Goal: Transaction & Acquisition: Purchase product/service

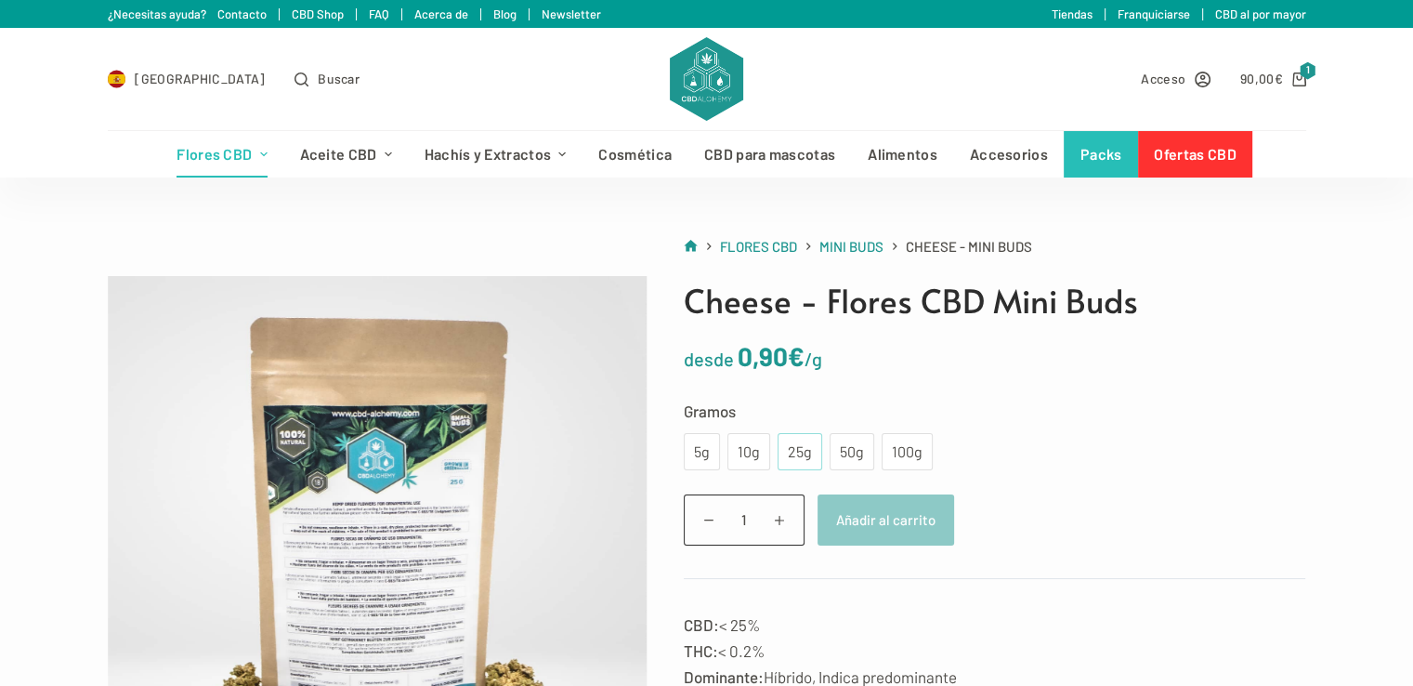
click at [789, 453] on div "25g" at bounding box center [800, 452] width 22 height 24
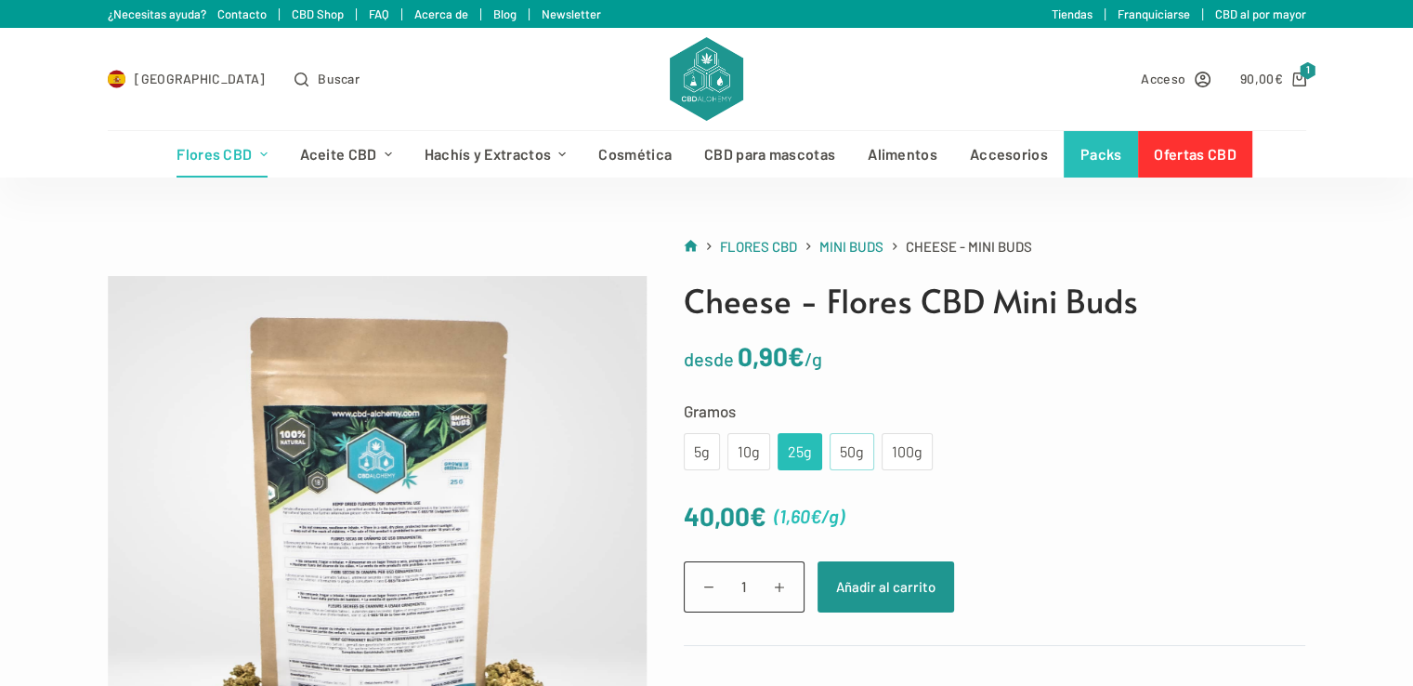
click at [835, 456] on div "50g" at bounding box center [852, 451] width 45 height 37
click at [694, 67] on img at bounding box center [706, 79] width 72 height 84
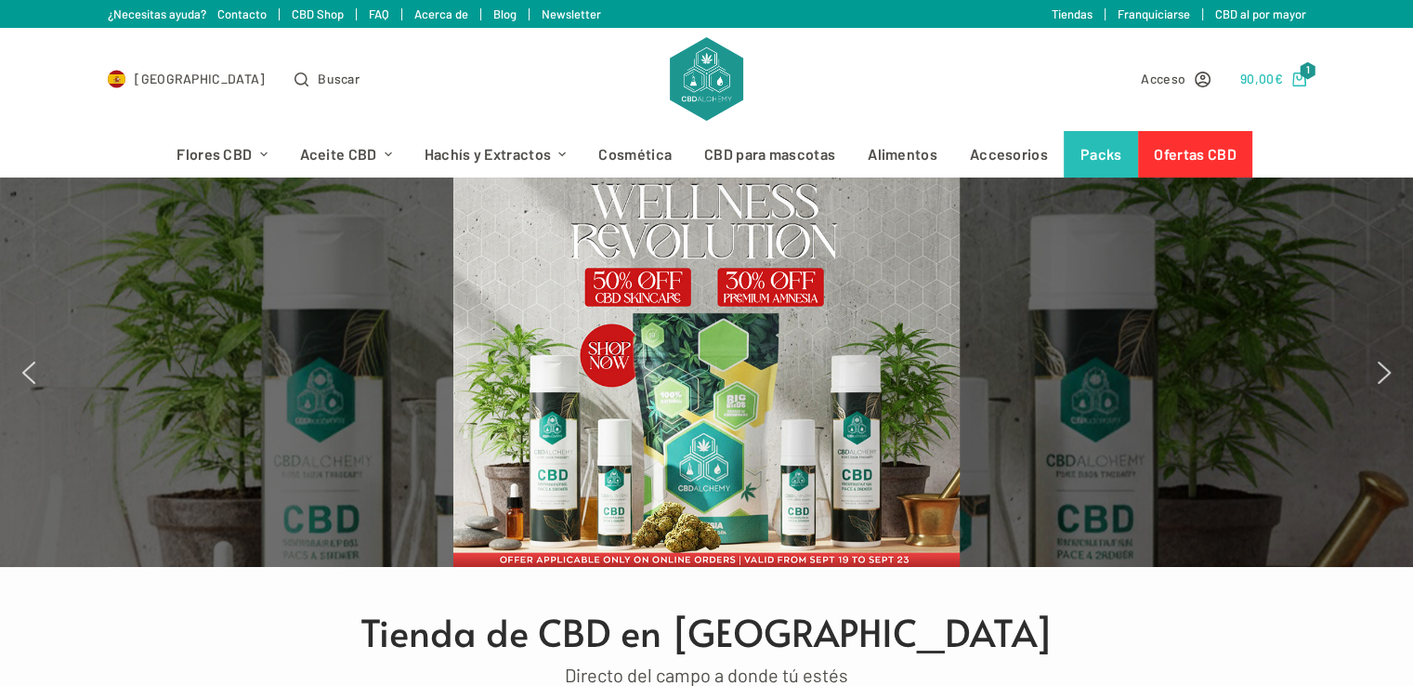
click at [1264, 81] on bdi "90,00 €" at bounding box center [1262, 79] width 43 height 16
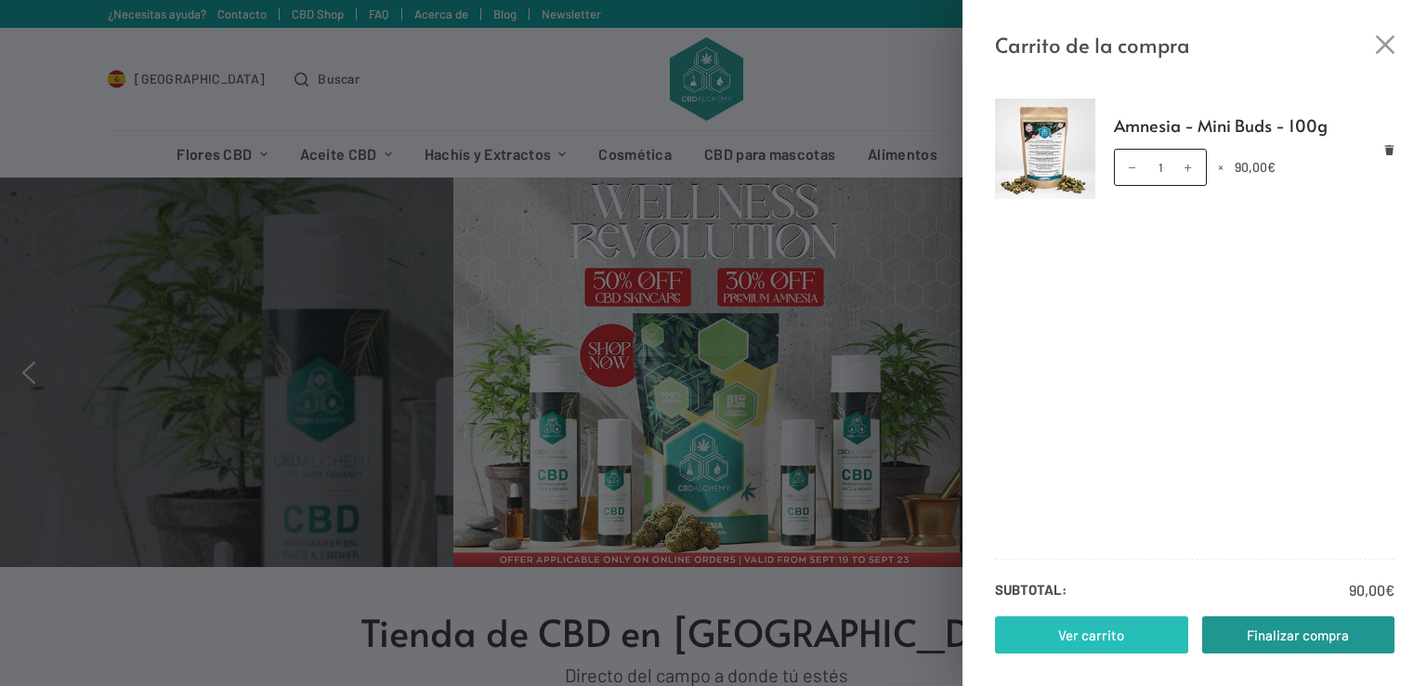
click at [1108, 631] on link "Ver carrito" at bounding box center [1091, 634] width 193 height 37
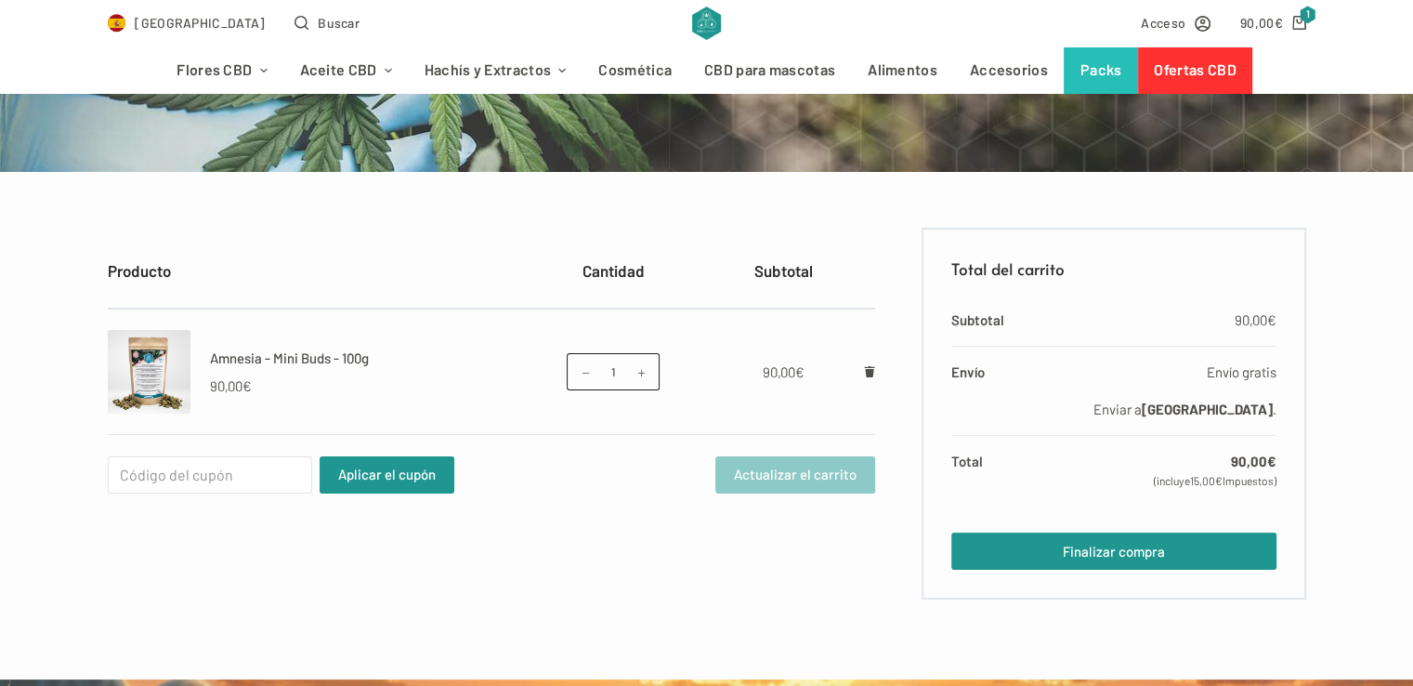
scroll to position [240, 0]
